Goal: Find specific page/section: Find specific page/section

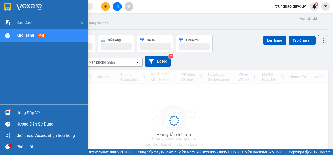
click at [9, 7] on img at bounding box center [7, 7] width 7 height 8
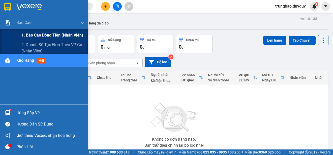
click at [29, 35] on span "1. Báo cáo dòng tiền (nhân viên)" at bounding box center [52, 35] width 62 height 6
